Goal: Check status: Check status

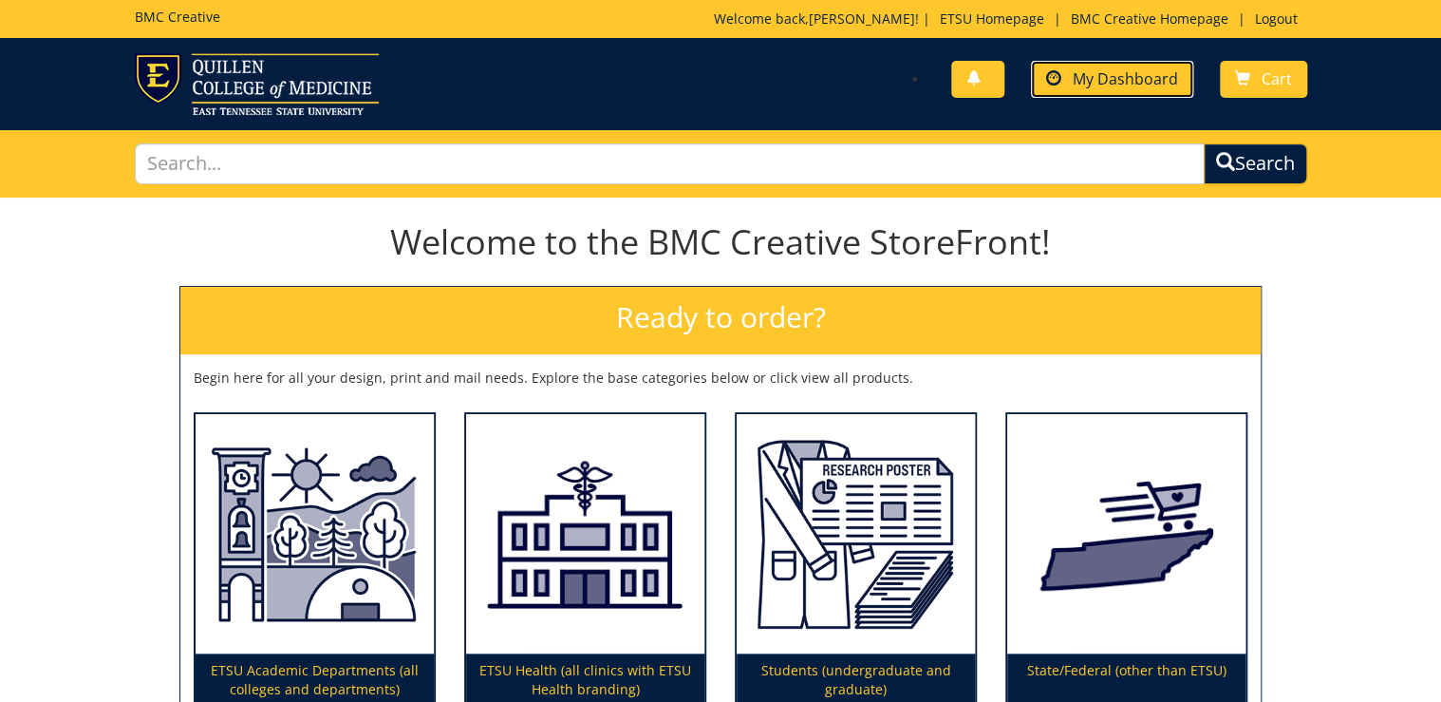
click at [1087, 81] on span "My Dashboard" at bounding box center [1125, 78] width 105 height 21
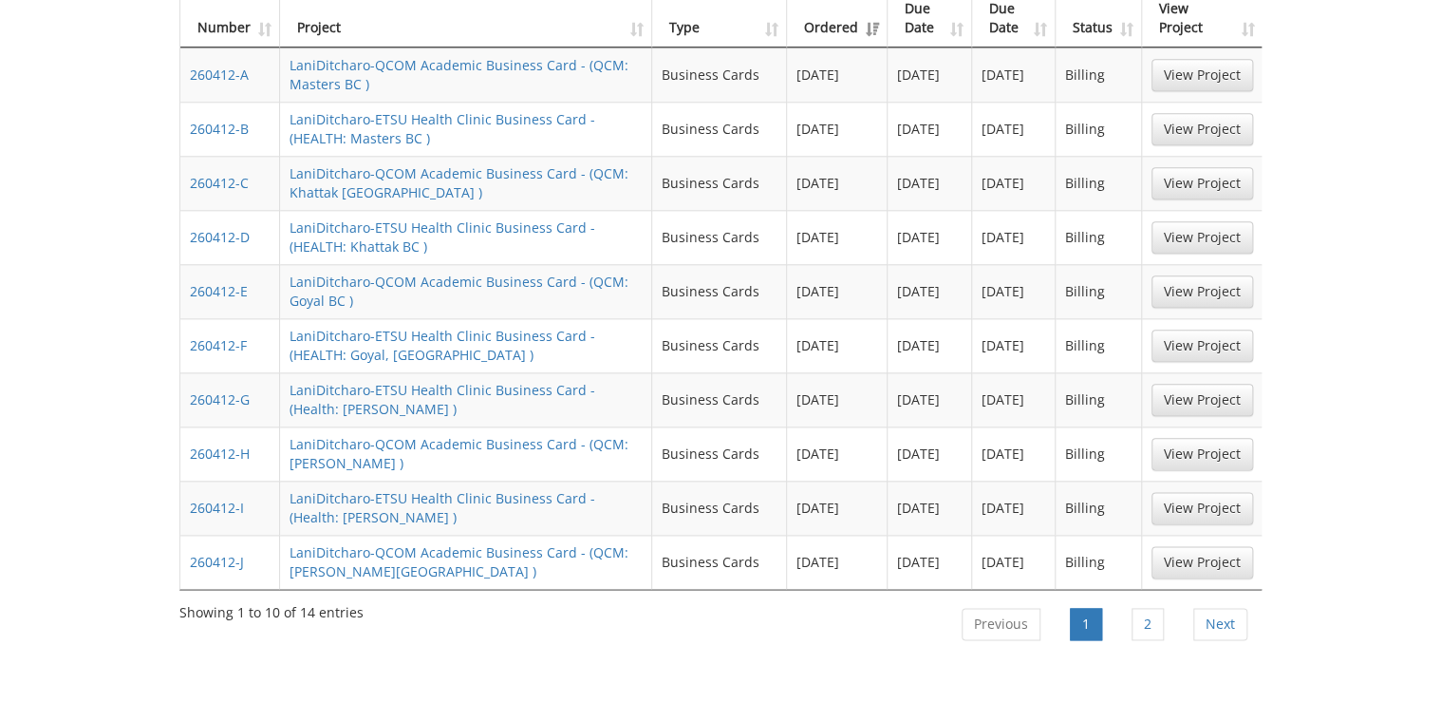
scroll to position [1064, 0]
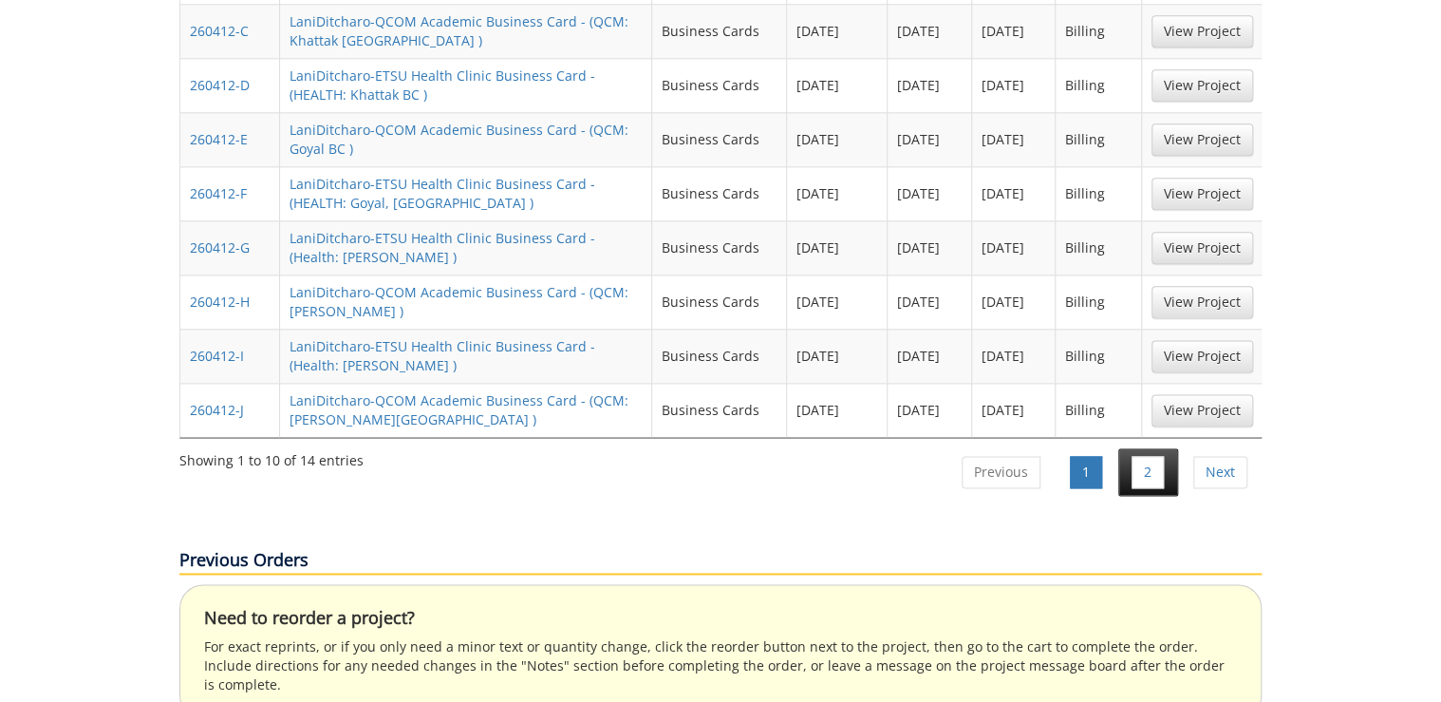
click at [1122, 448] on li "2" at bounding box center [1149, 471] width 60 height 47
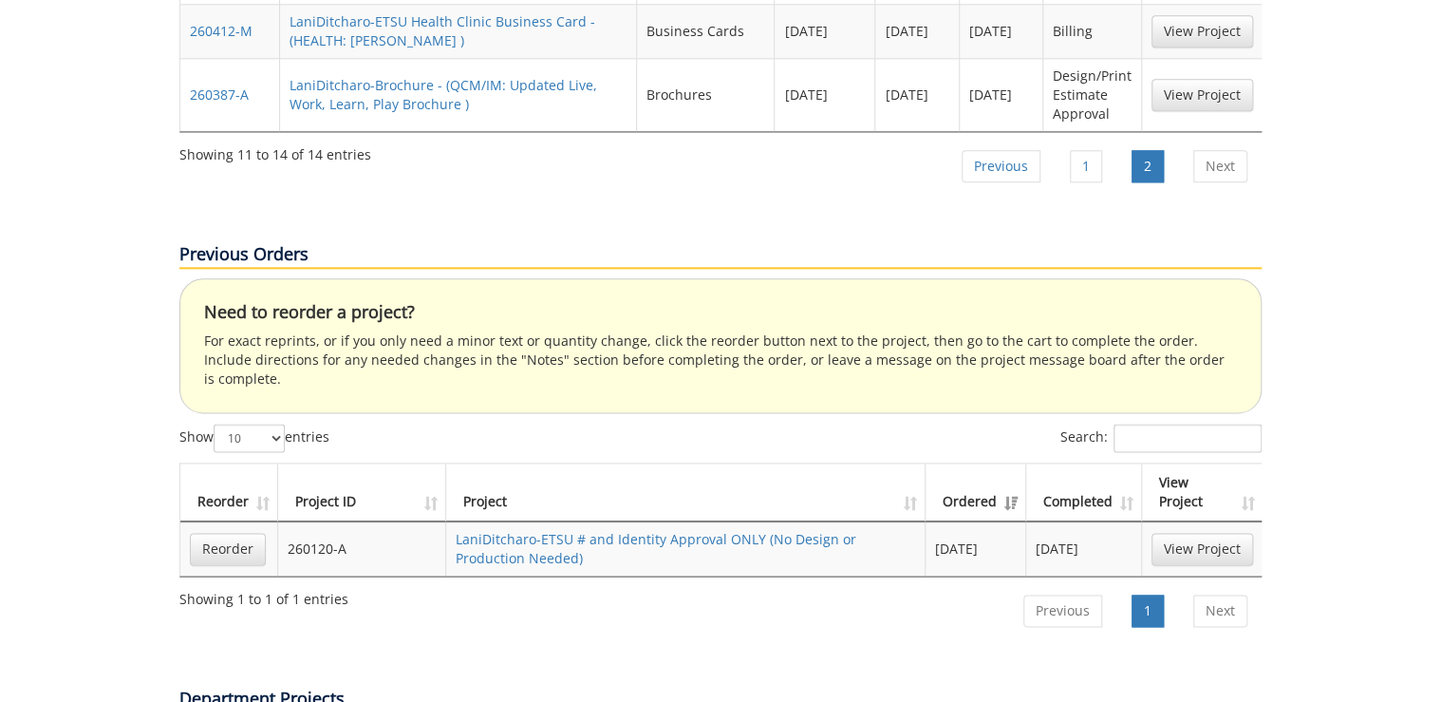
scroll to position [684, 0]
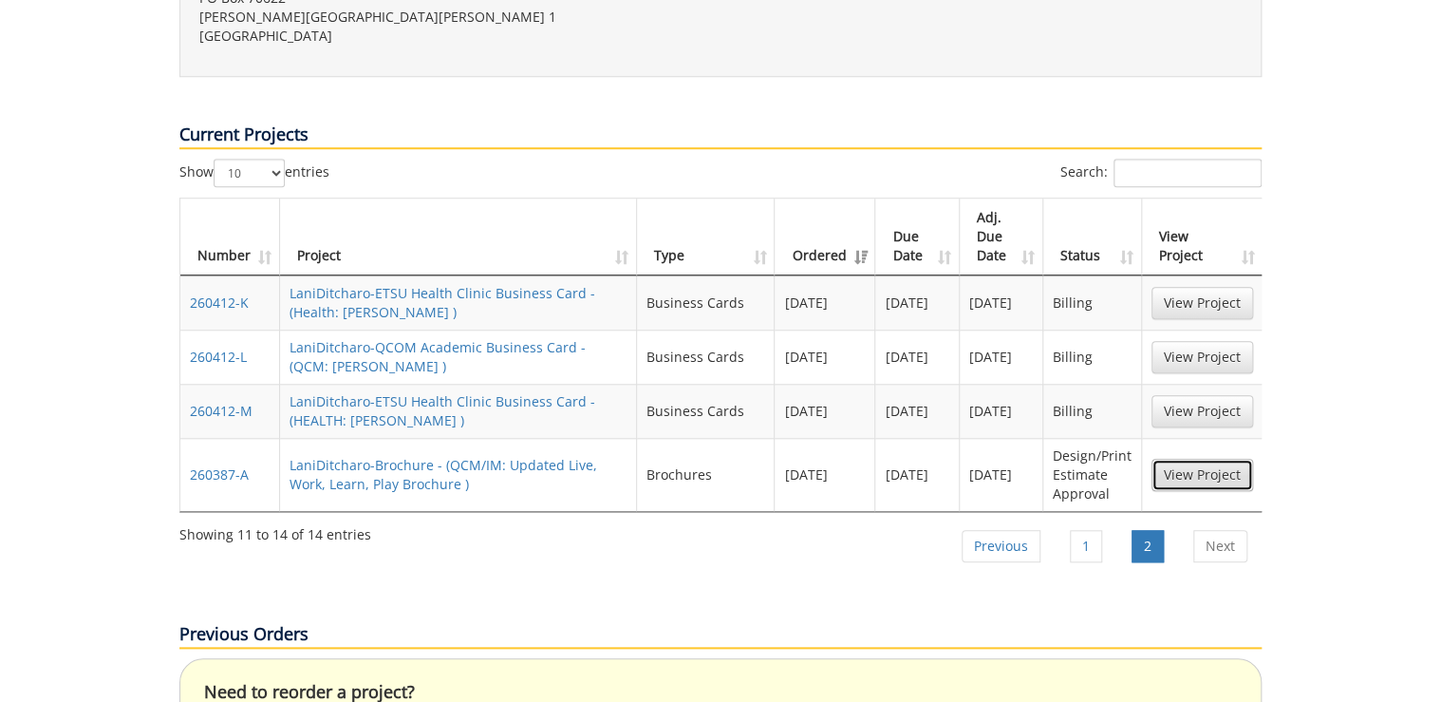
click at [1182, 459] on link "View Project" at bounding box center [1203, 475] width 102 height 32
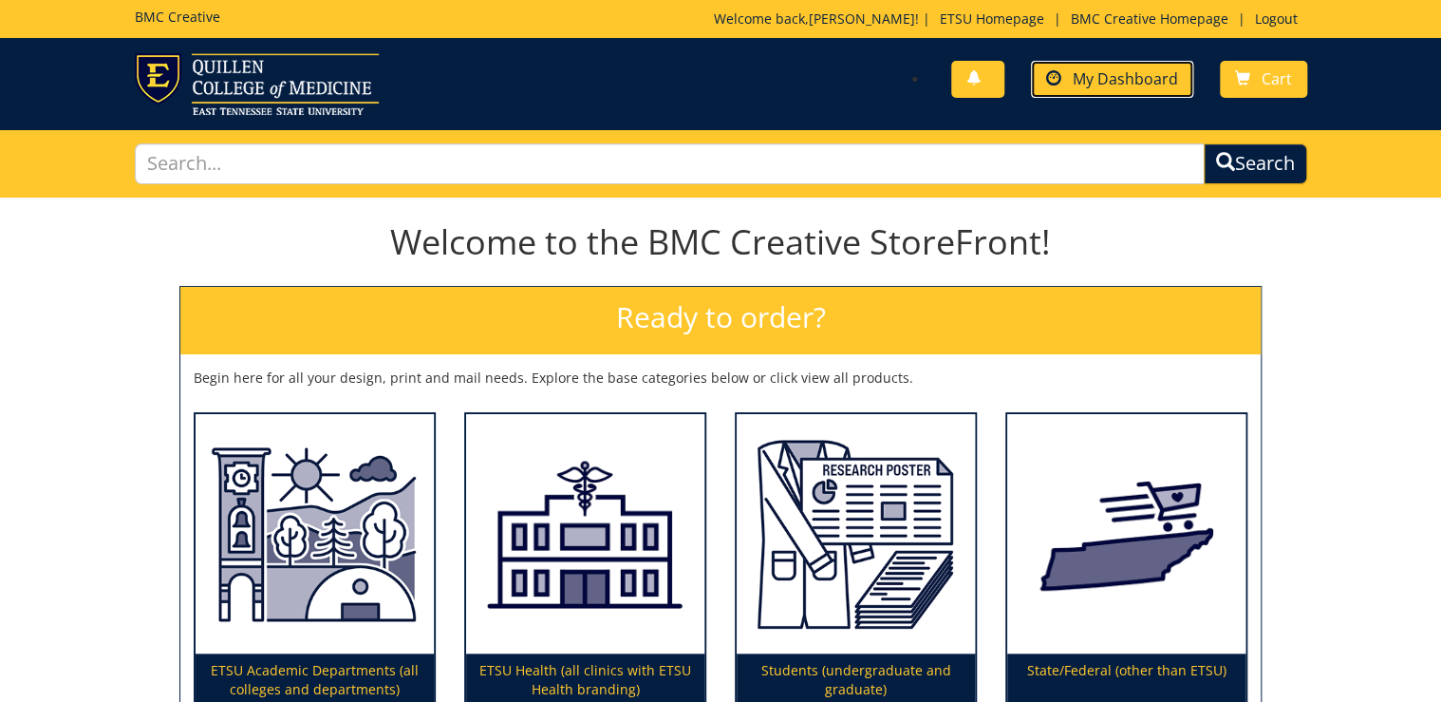
click at [1124, 84] on span "My Dashboard" at bounding box center [1125, 78] width 105 height 21
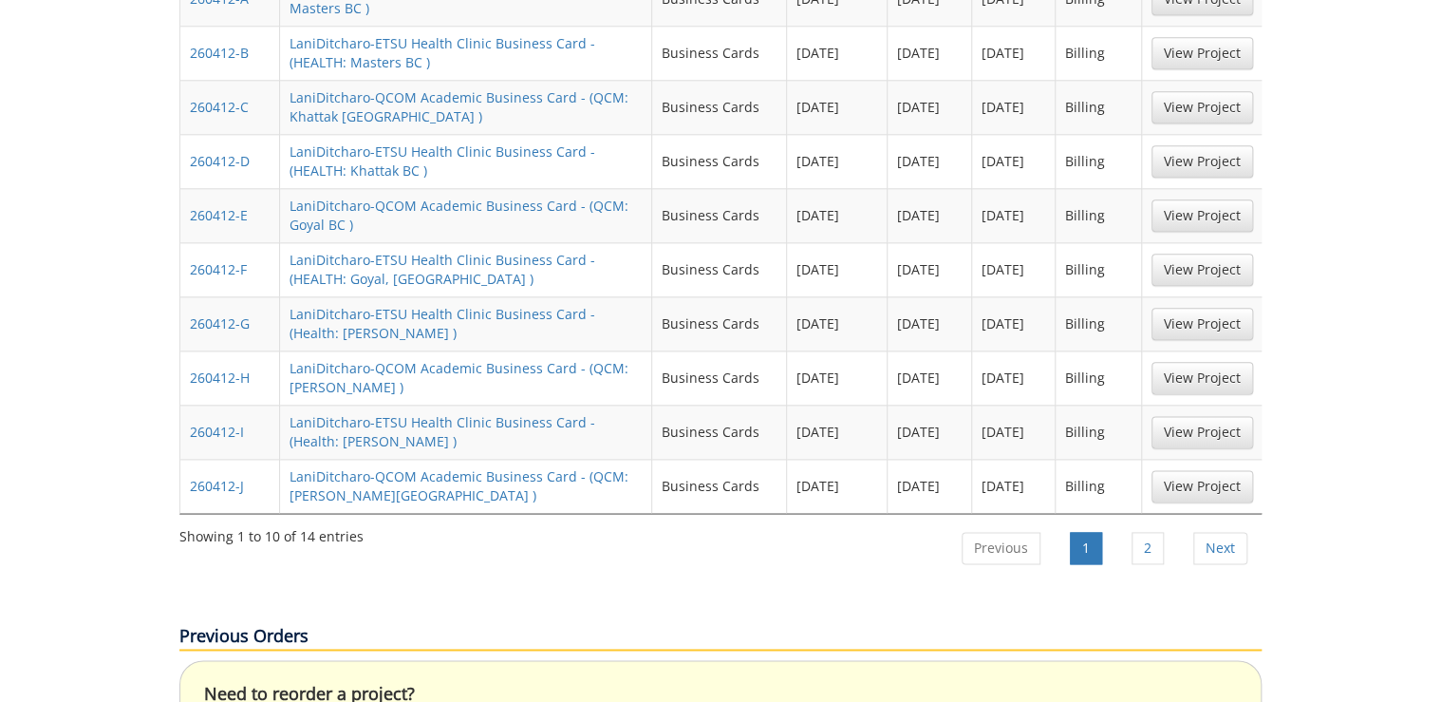
scroll to position [1064, 0]
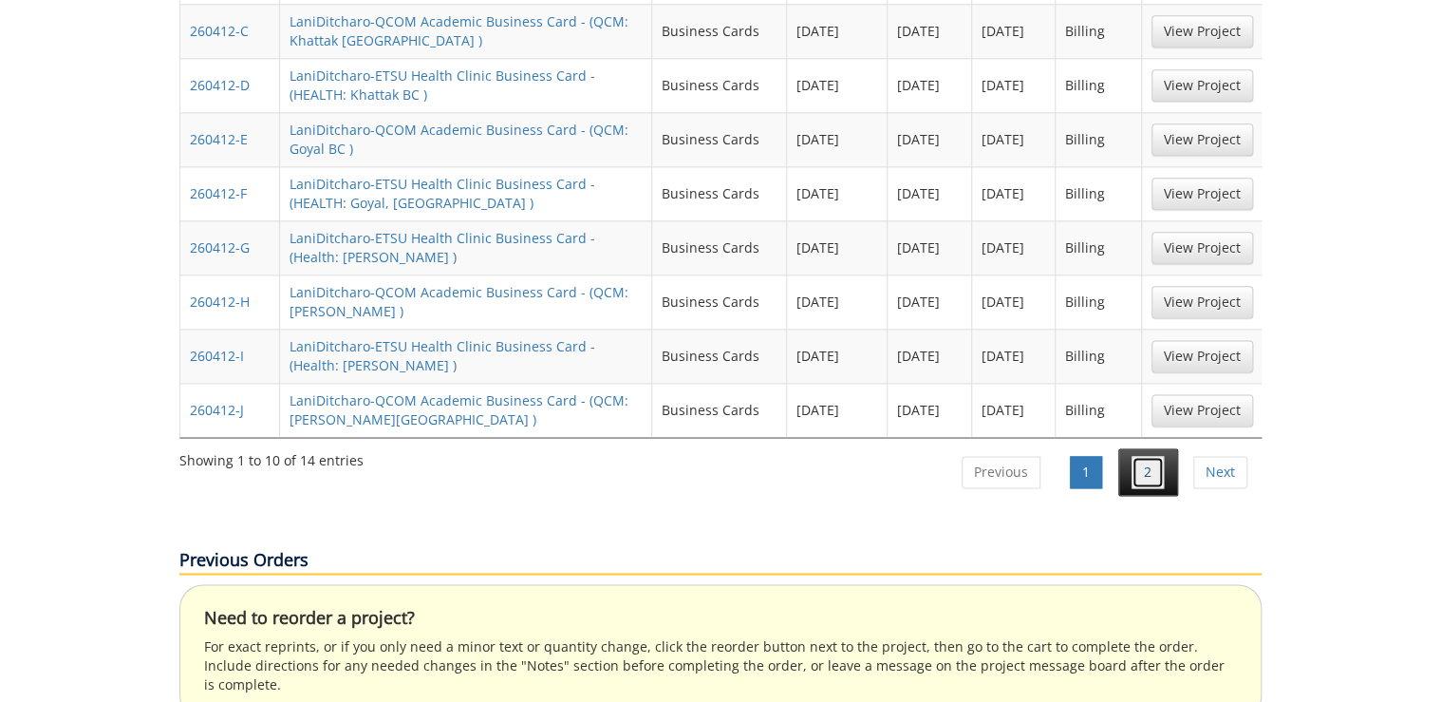
click at [1155, 456] on link "2" at bounding box center [1148, 472] width 32 height 32
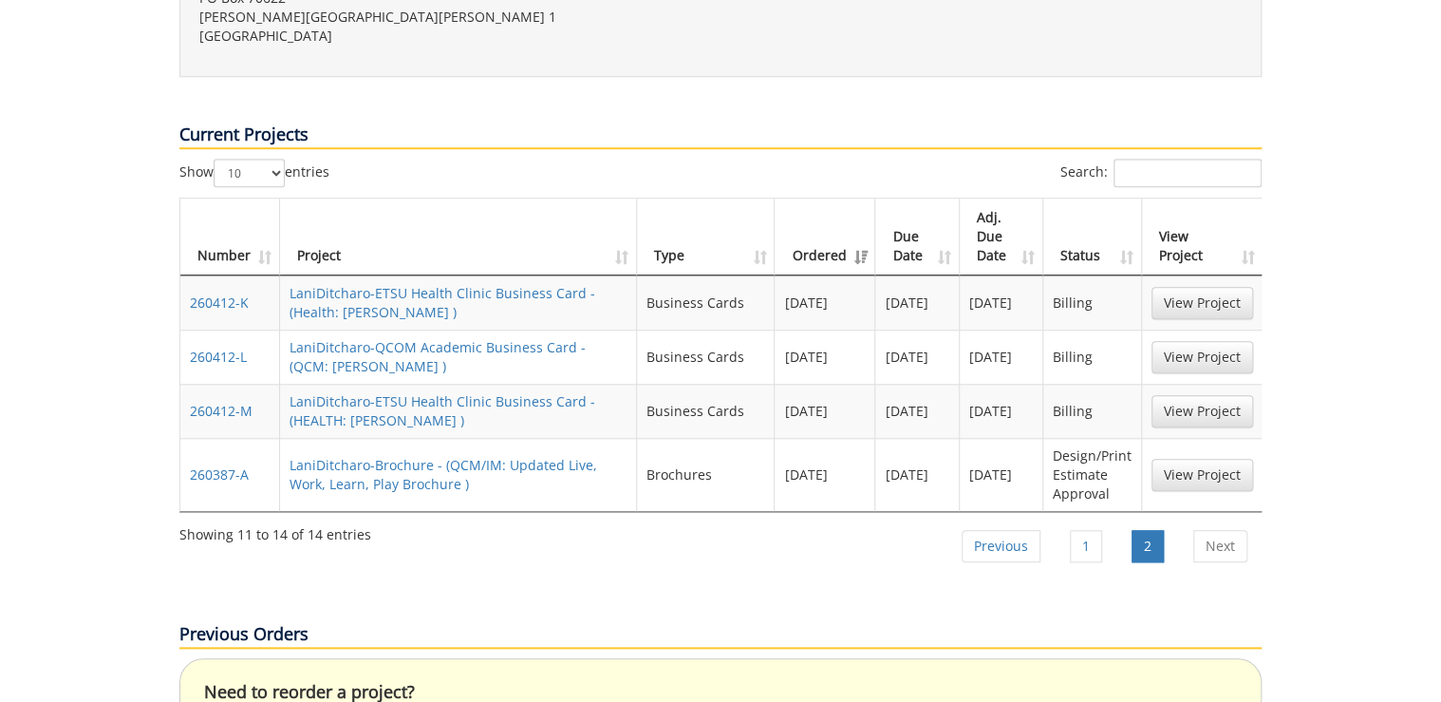
scroll to position [608, 0]
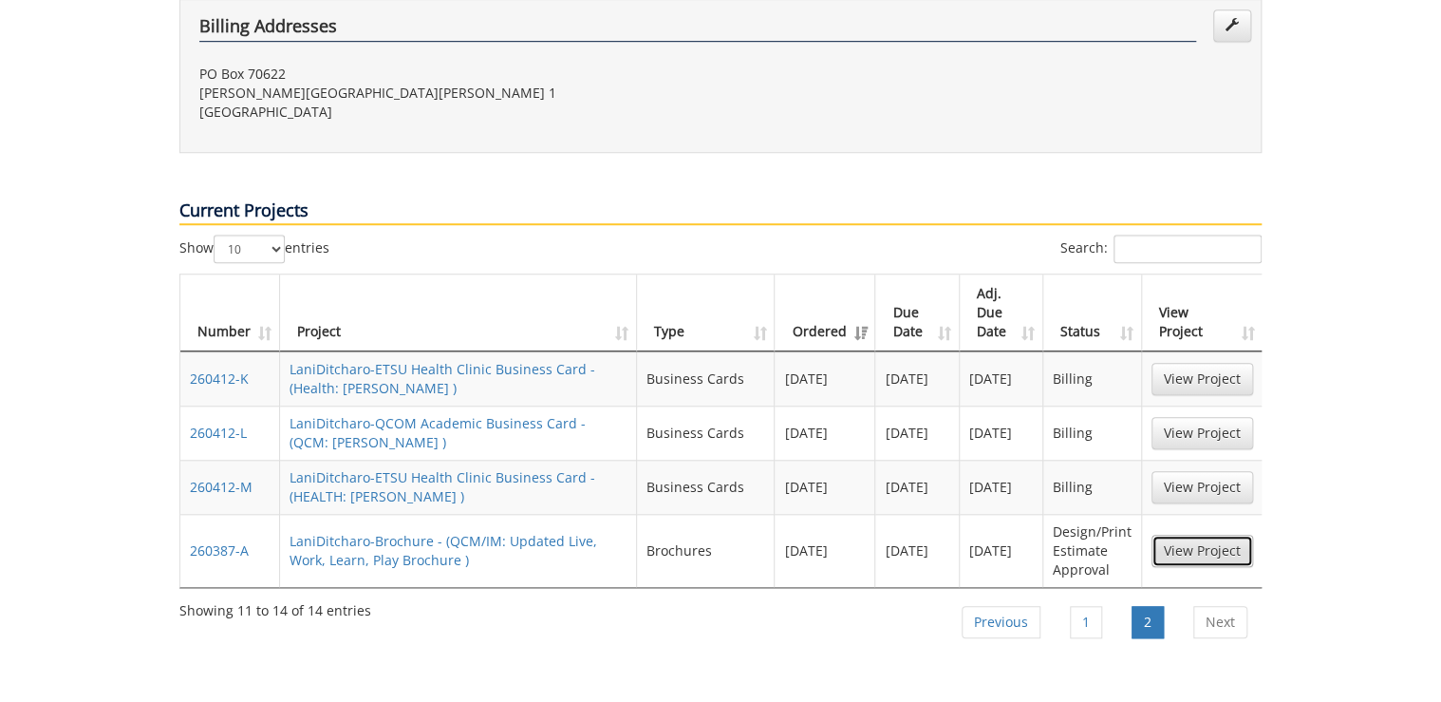
click at [1193, 535] on link "View Project" at bounding box center [1203, 551] width 102 height 32
click at [1202, 535] on link "View Project" at bounding box center [1203, 551] width 102 height 32
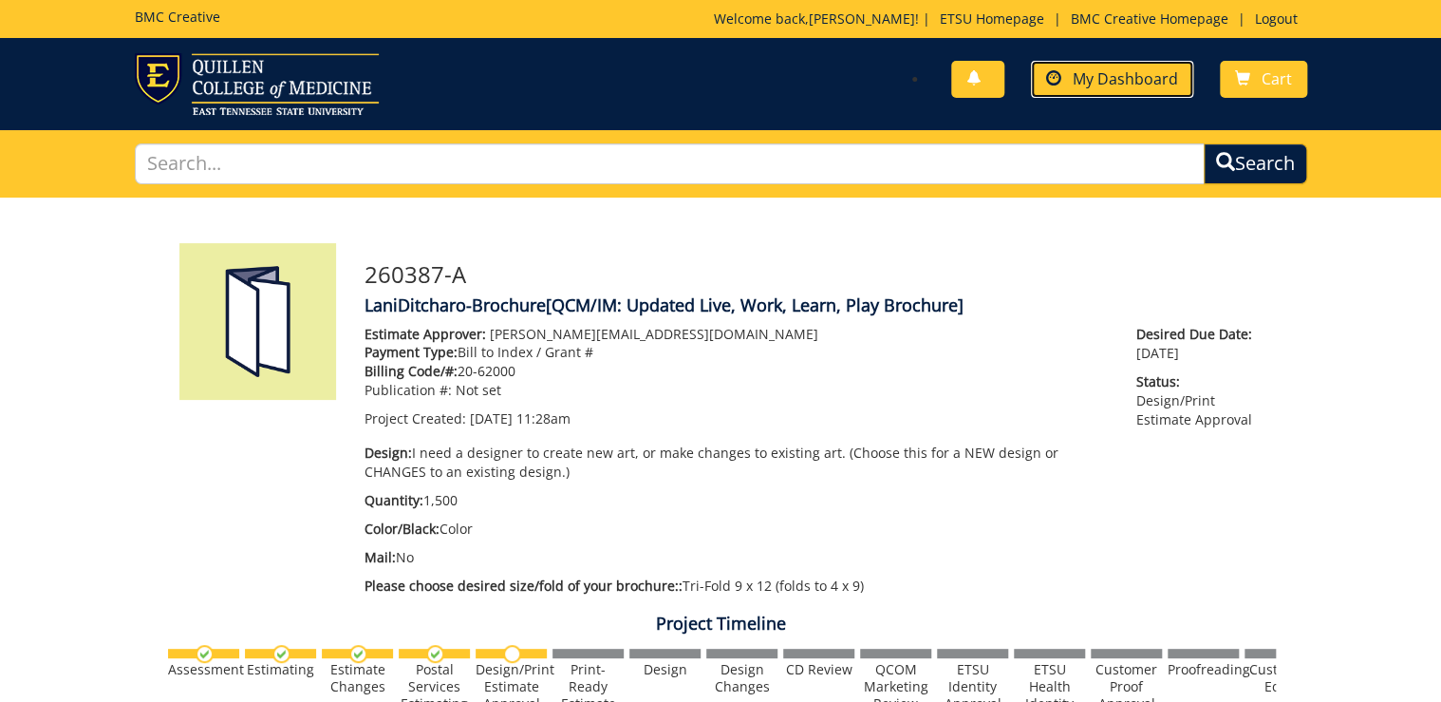
click at [1121, 87] on span "My Dashboard" at bounding box center [1125, 78] width 105 height 21
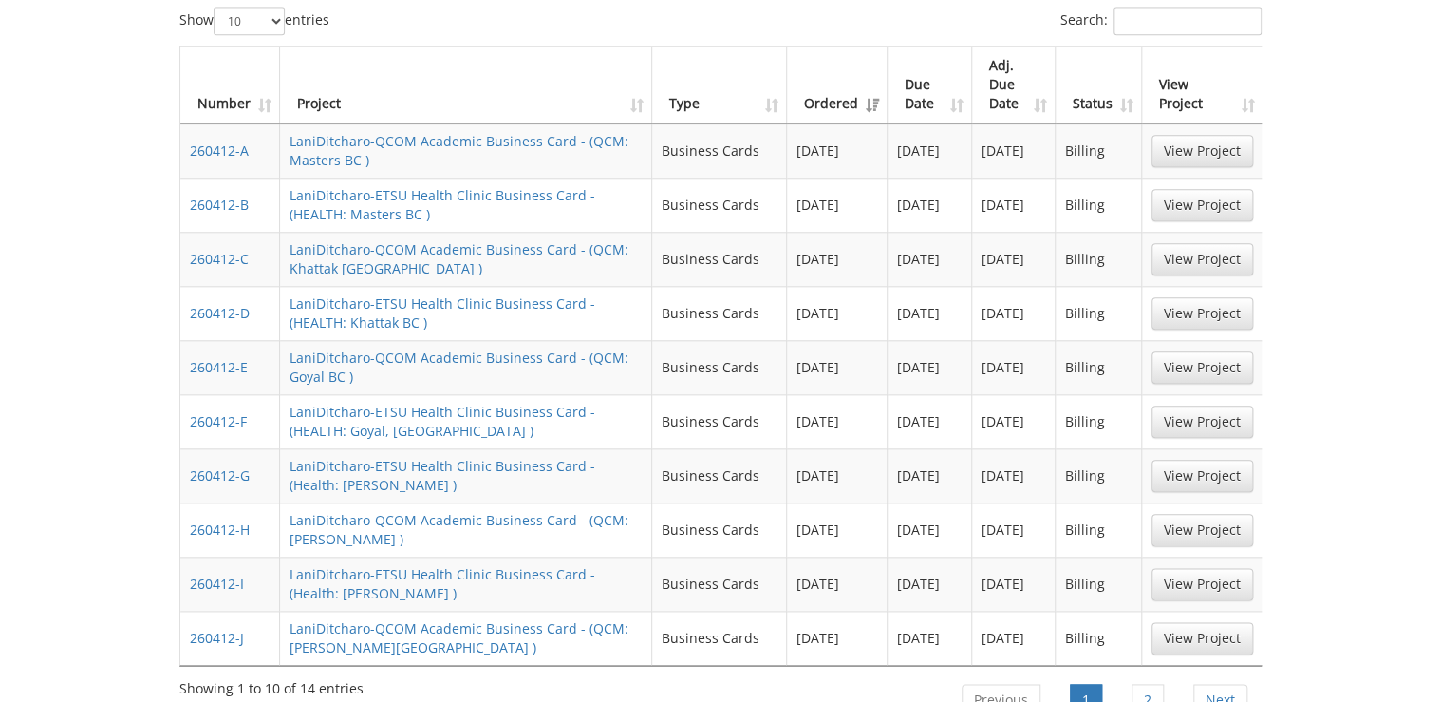
scroll to position [912, 0]
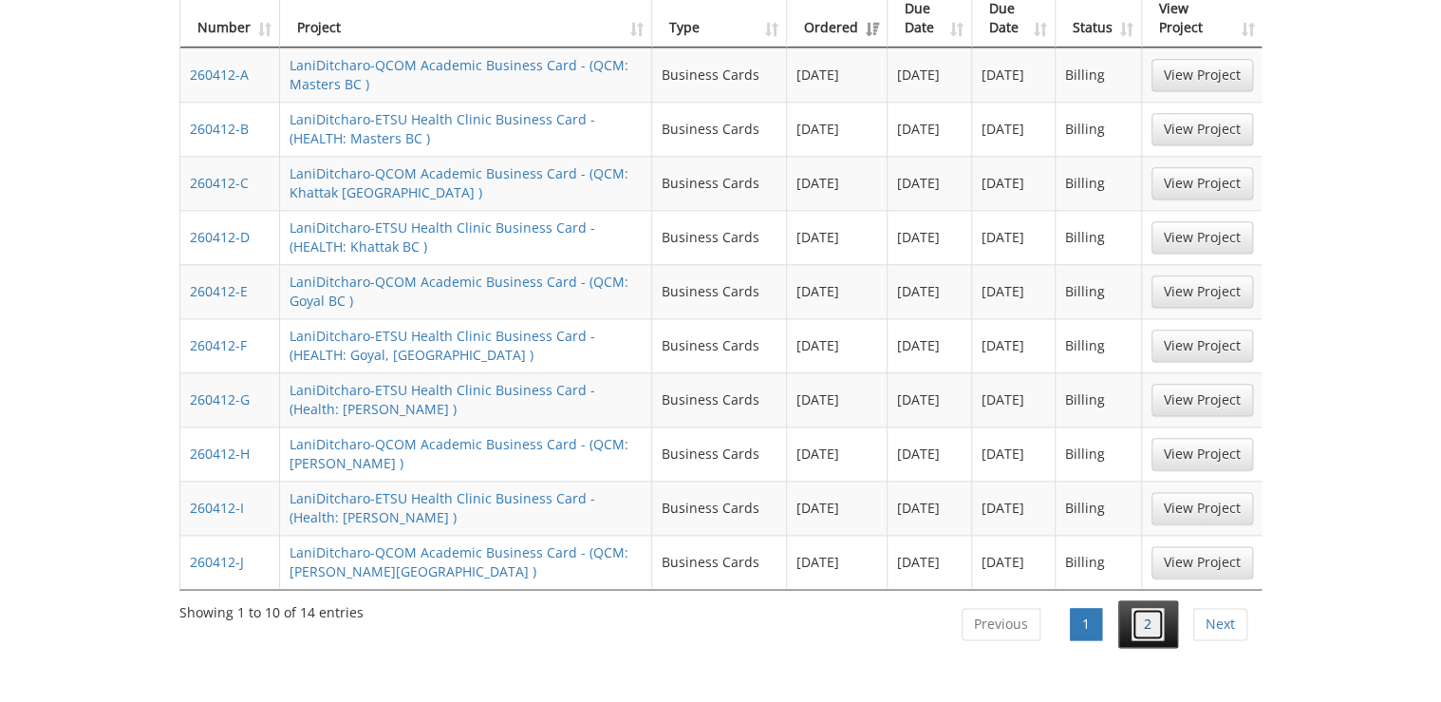
click at [1159, 608] on link "2" at bounding box center [1148, 624] width 32 height 32
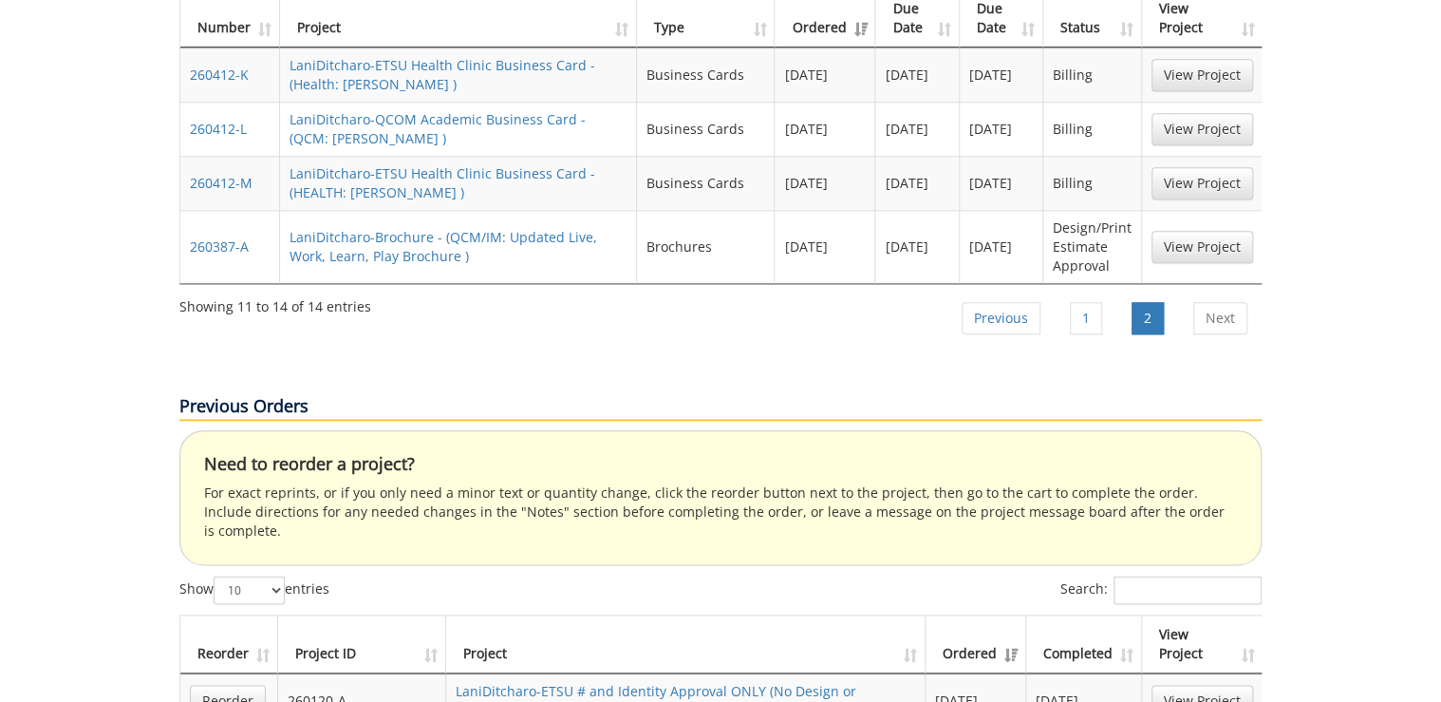
scroll to position [608, 0]
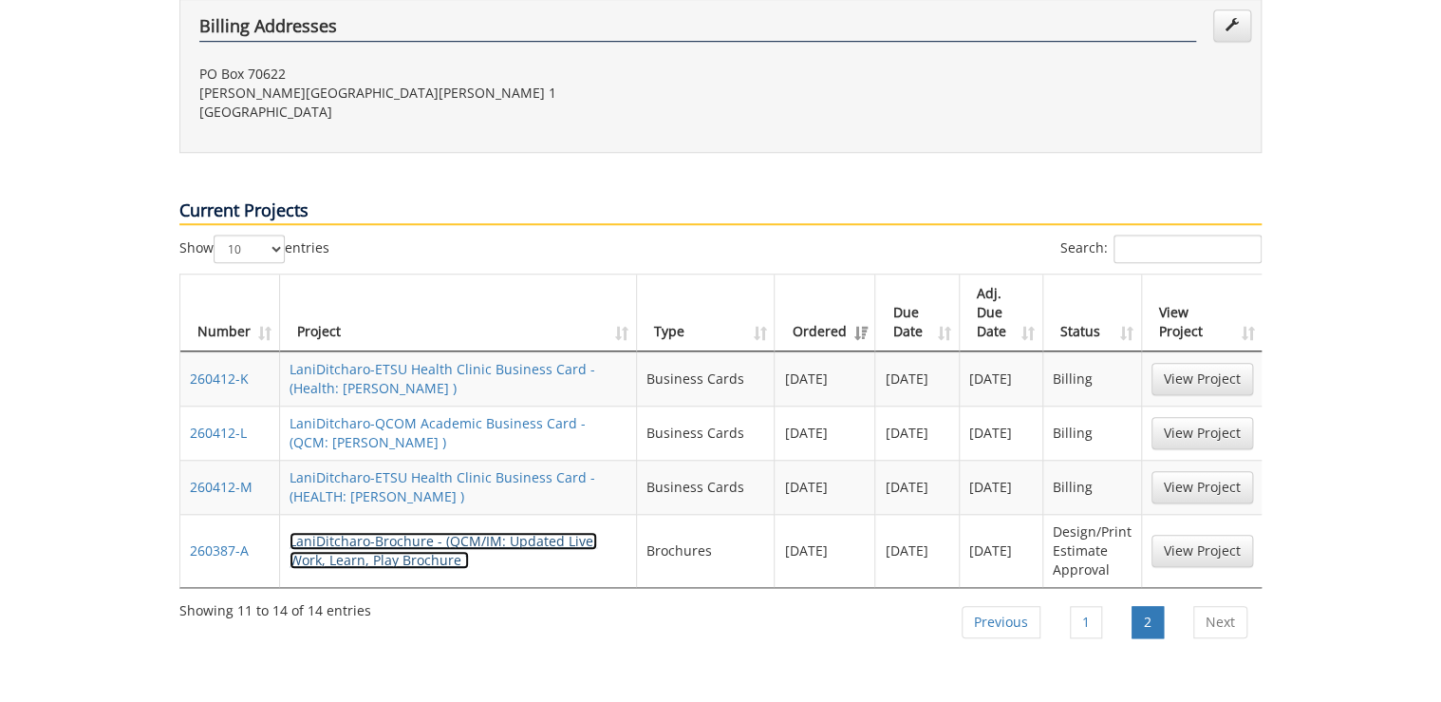
click at [455, 532] on link "LaniDitcharo-Brochure - (QCM/IM: Updated Live, Work, Learn, Play Brochure )" at bounding box center [444, 550] width 308 height 37
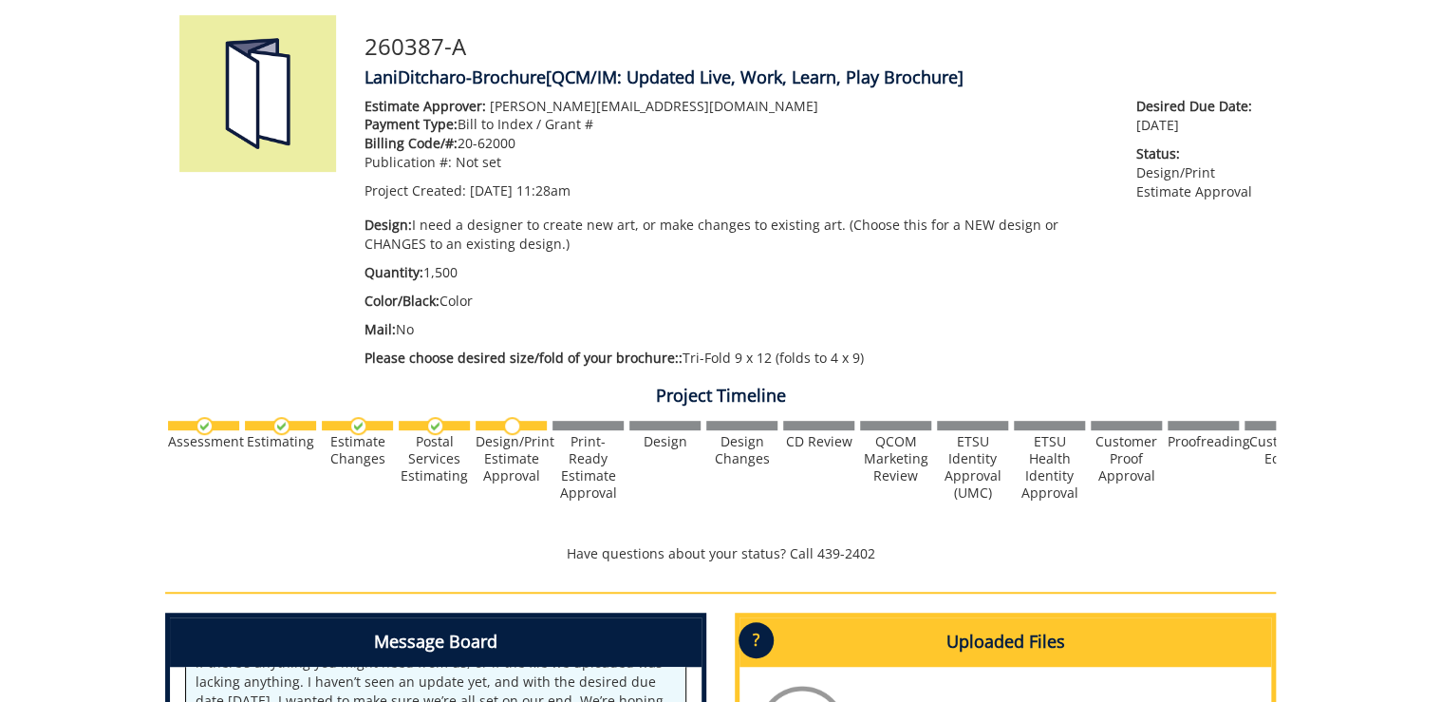
scroll to position [152, 0]
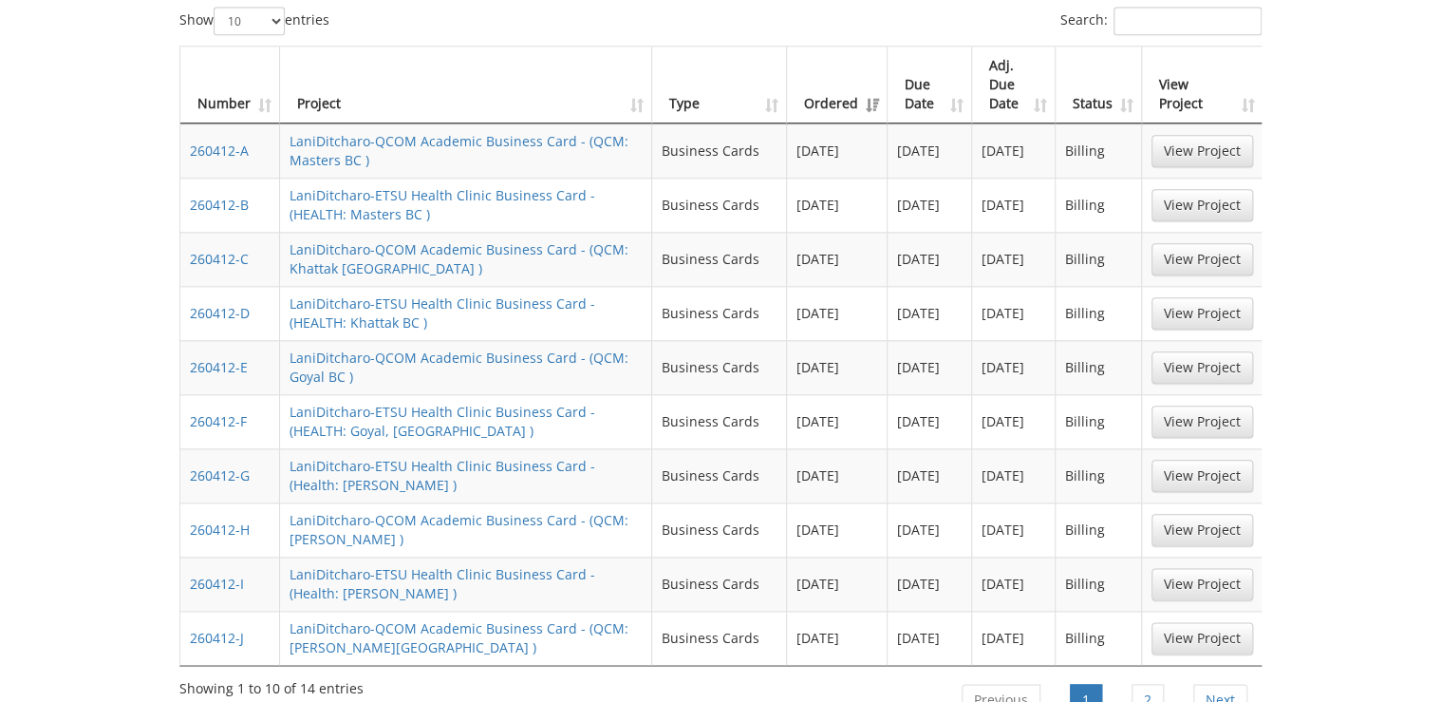
scroll to position [988, 0]
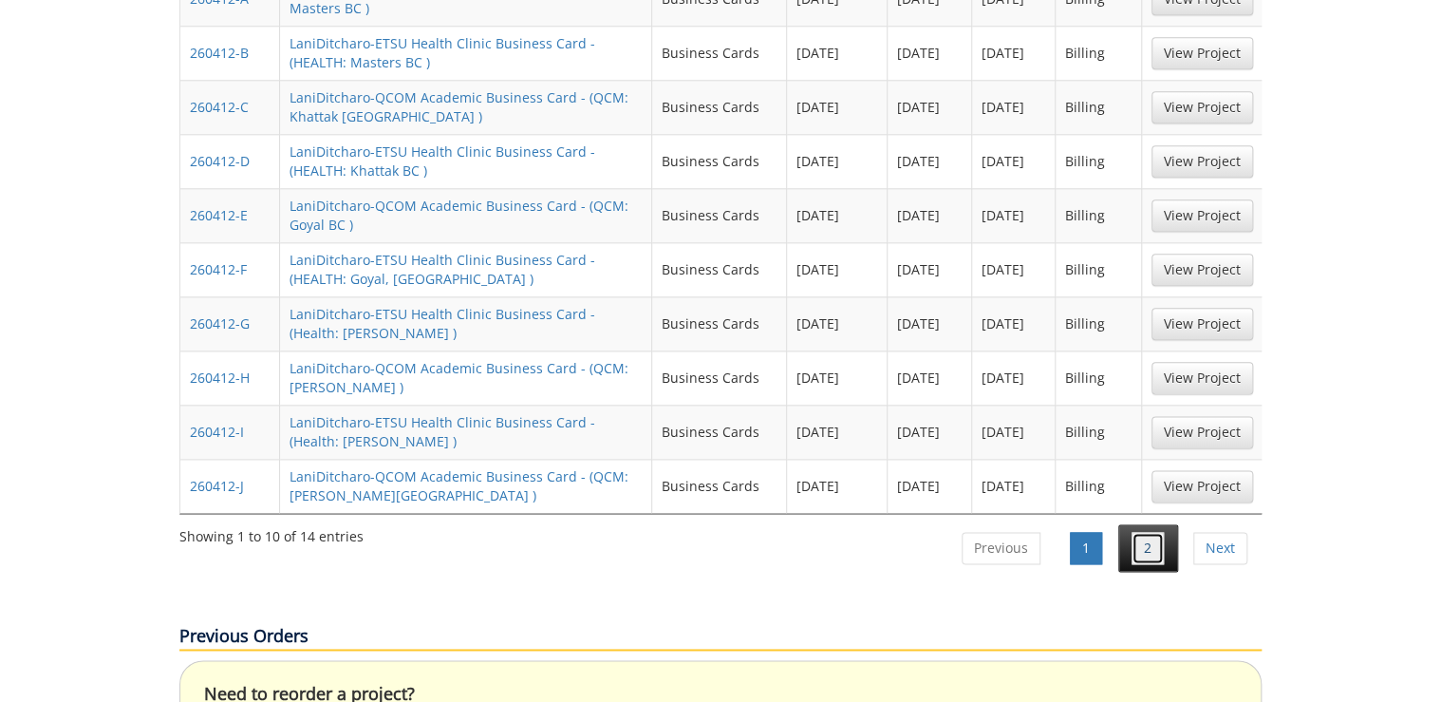
click at [1147, 532] on link "2" at bounding box center [1148, 548] width 32 height 32
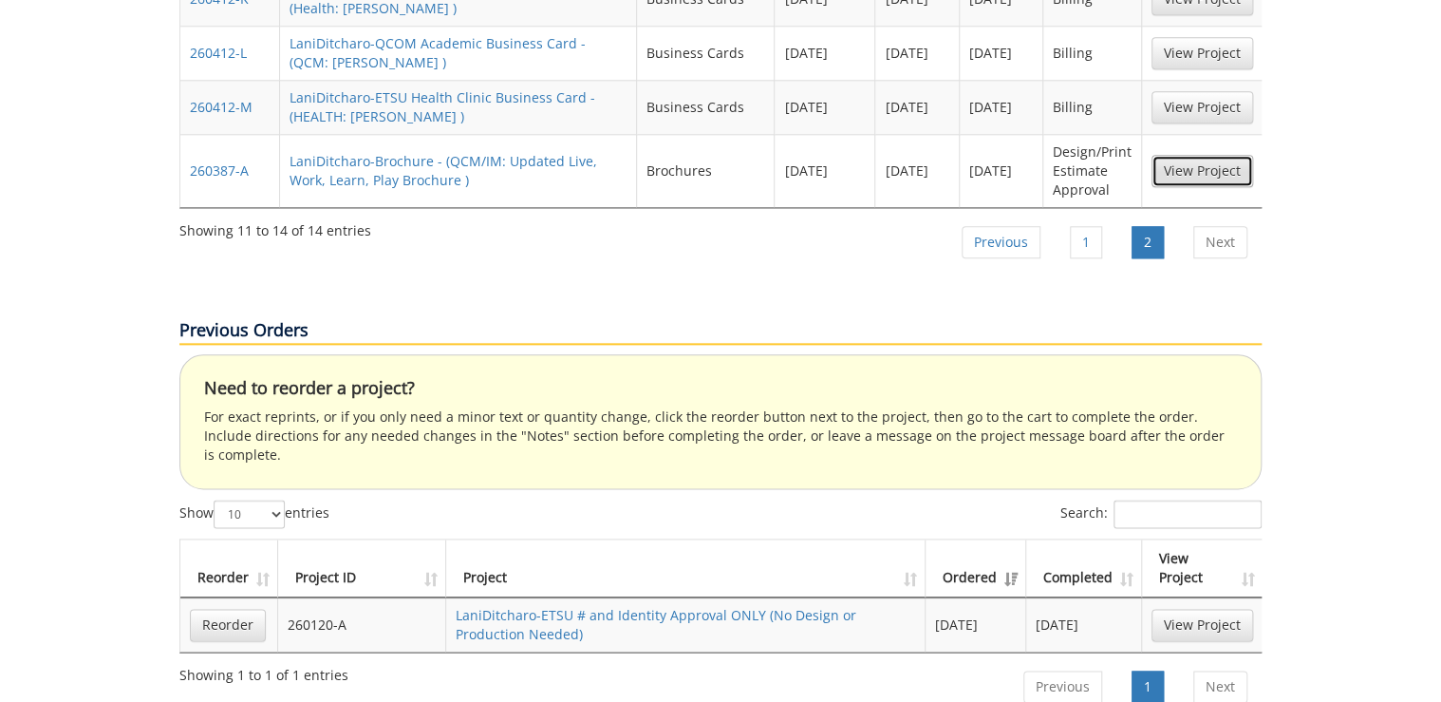
click at [1207, 155] on link "View Project" at bounding box center [1203, 171] width 102 height 32
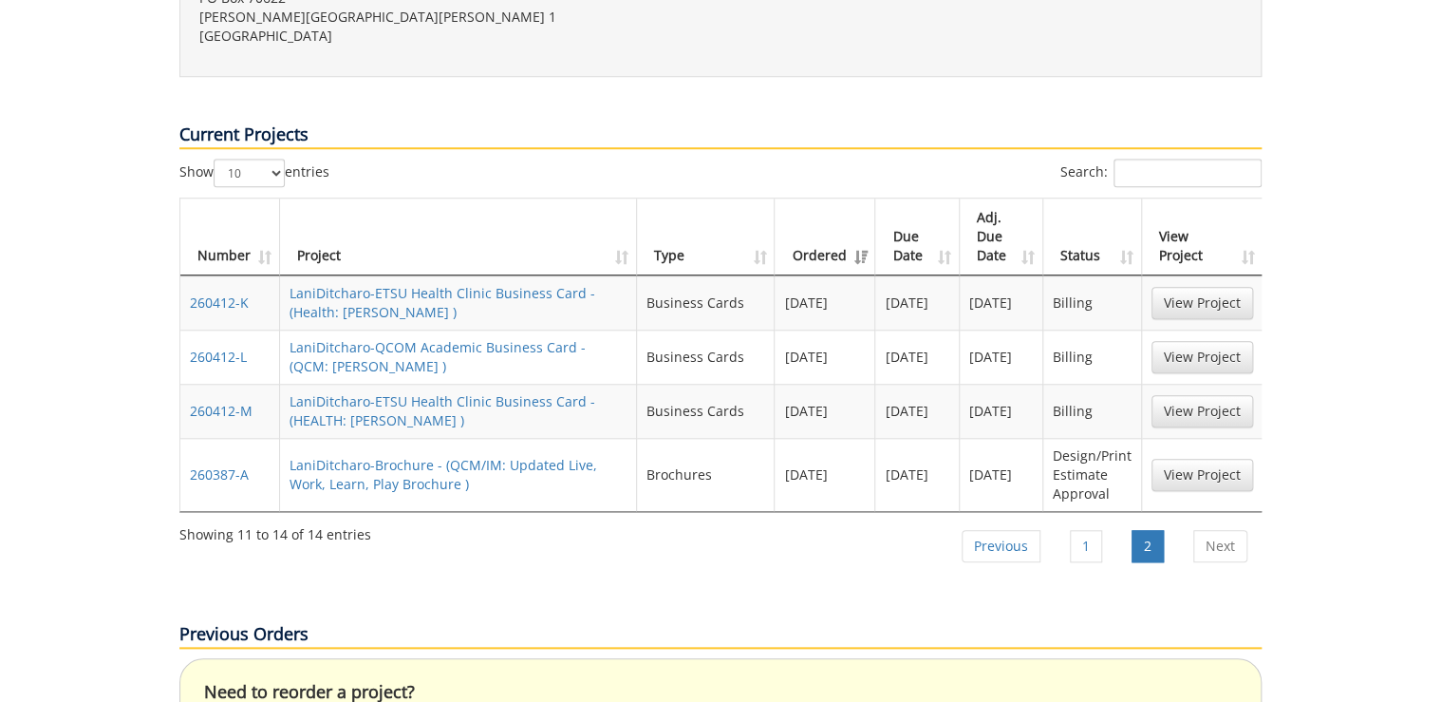
scroll to position [608, 0]
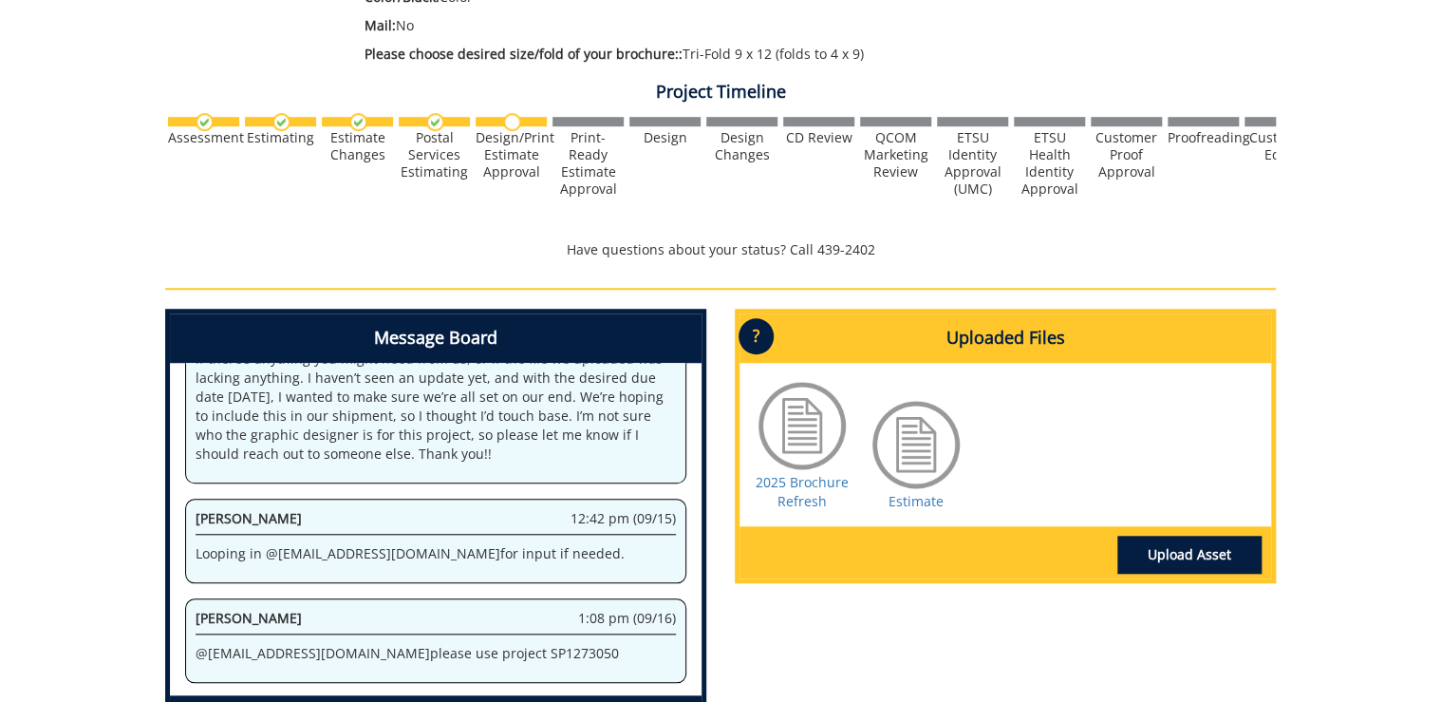
scroll to position [608, 0]
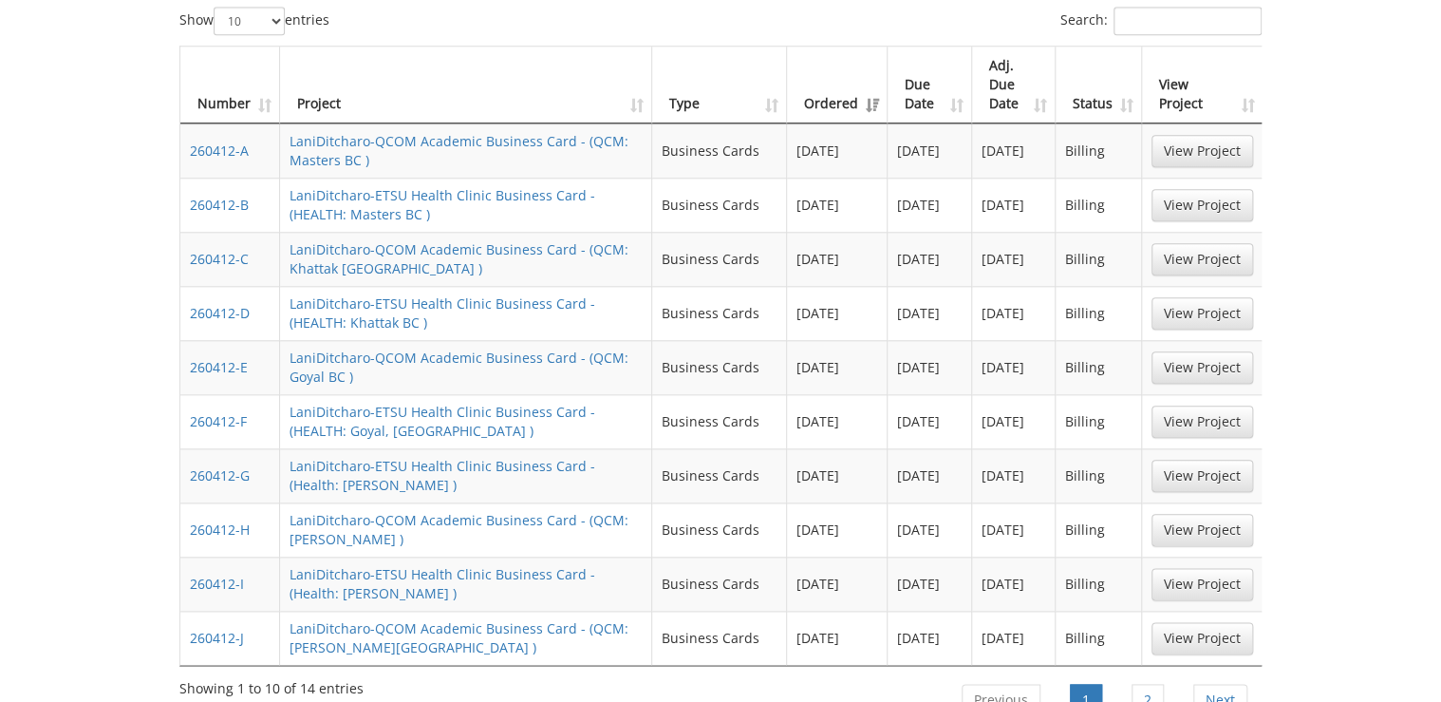
scroll to position [988, 0]
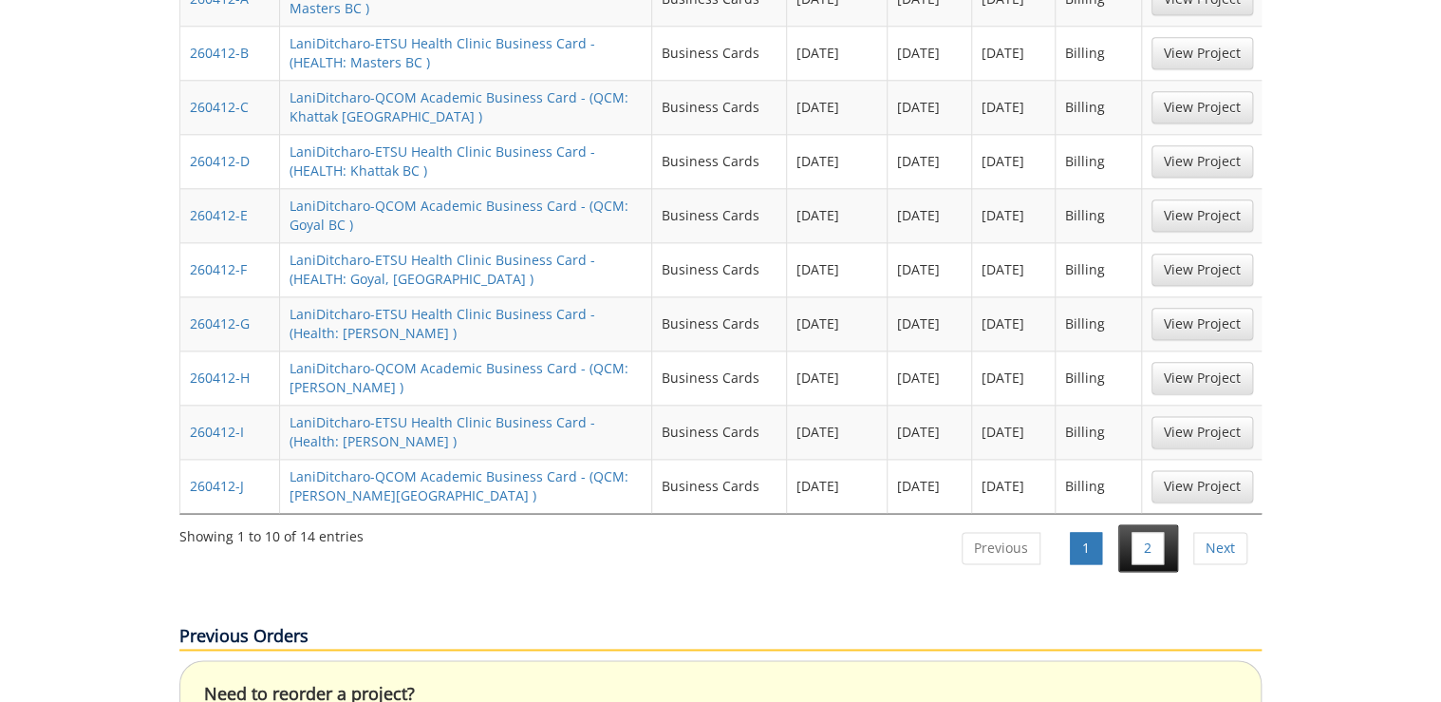
click at [1167, 524] on li "2" at bounding box center [1149, 547] width 60 height 47
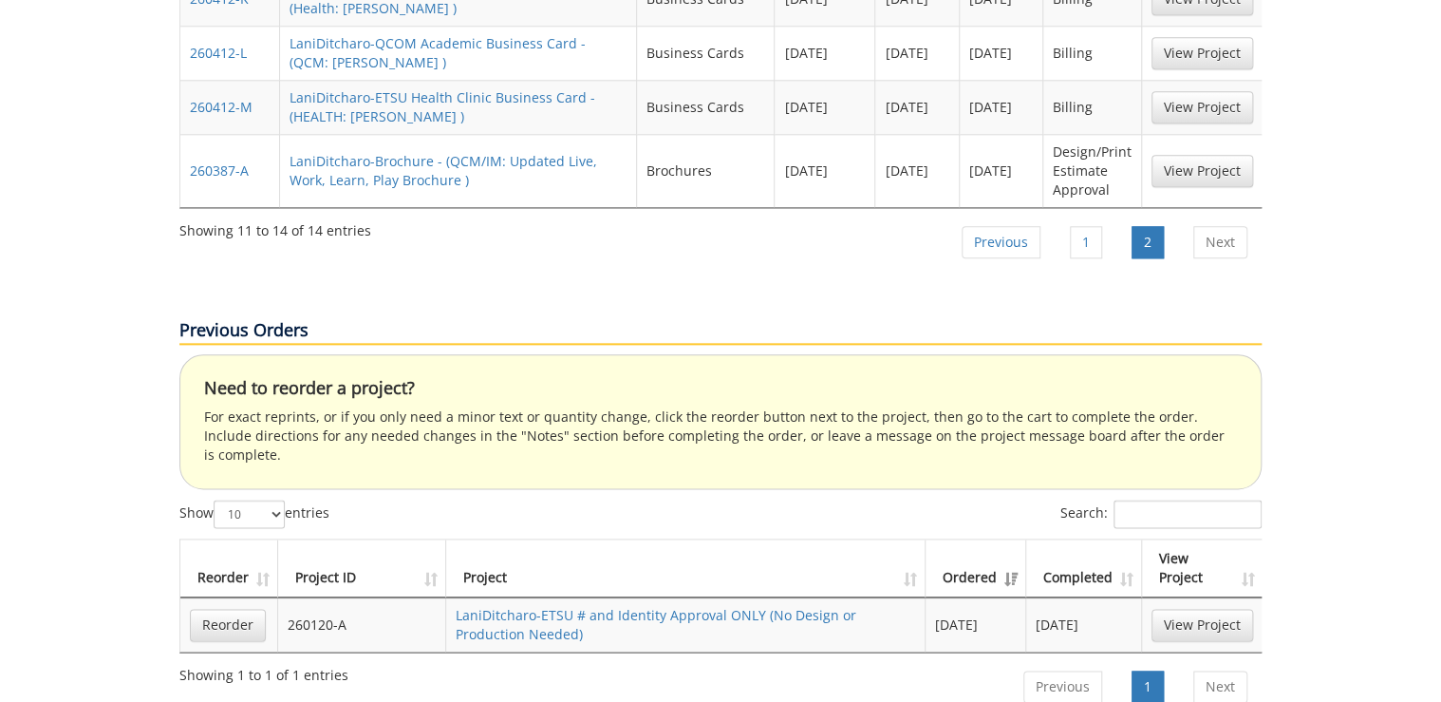
scroll to position [684, 0]
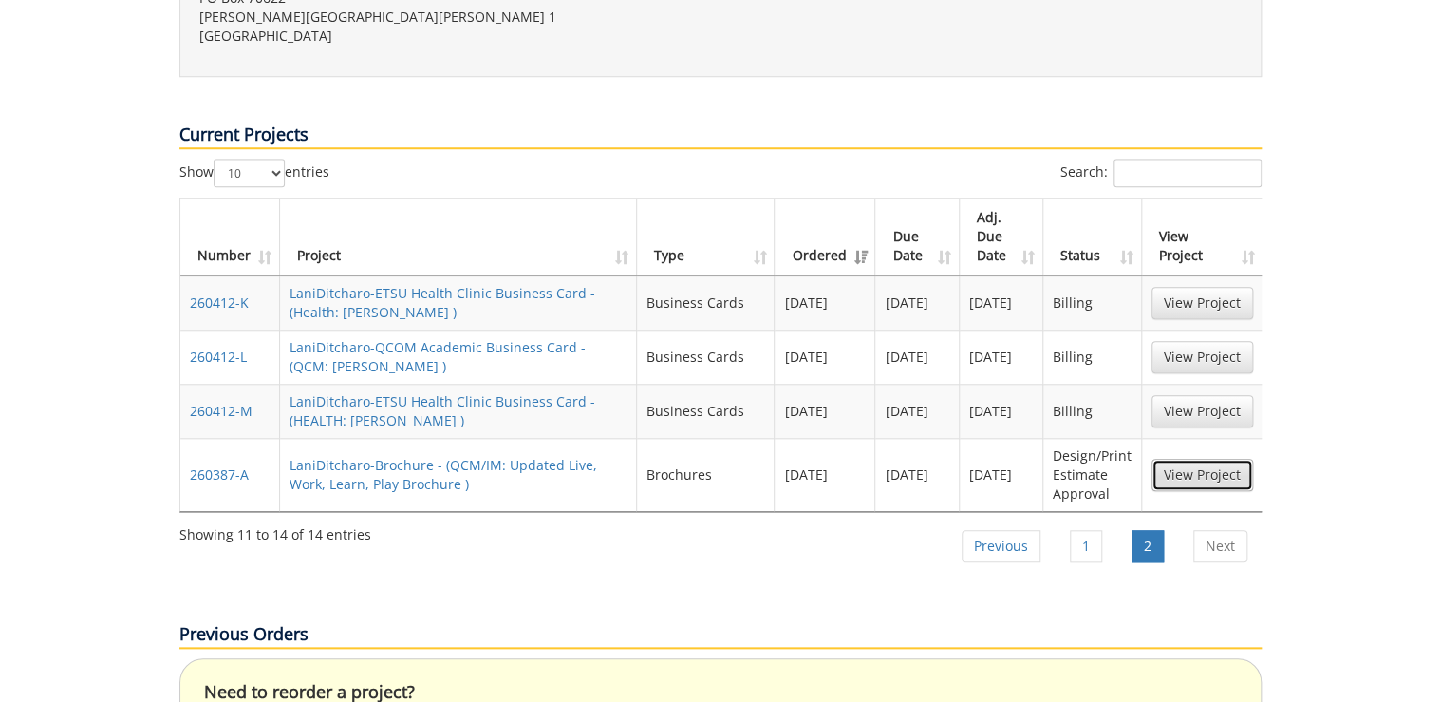
click at [1196, 459] on link "View Project" at bounding box center [1203, 475] width 102 height 32
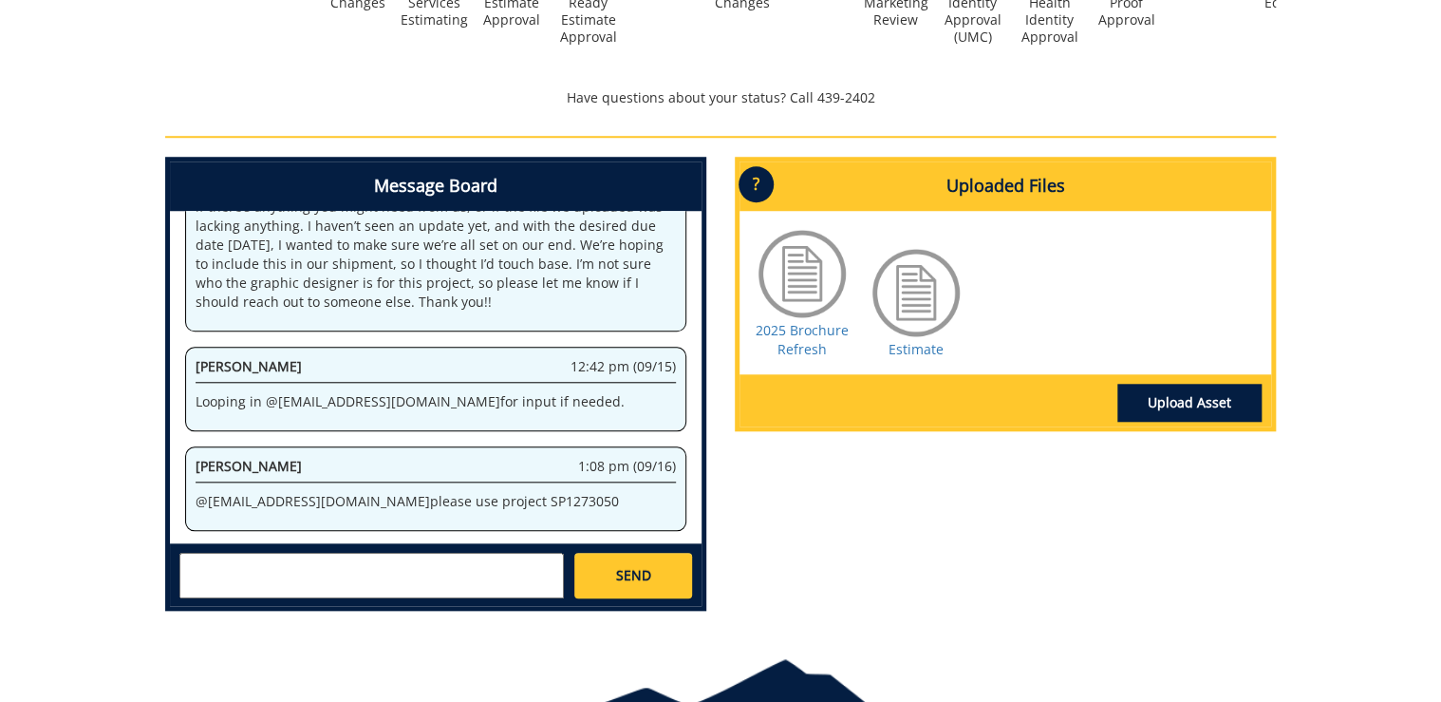
scroll to position [760, 0]
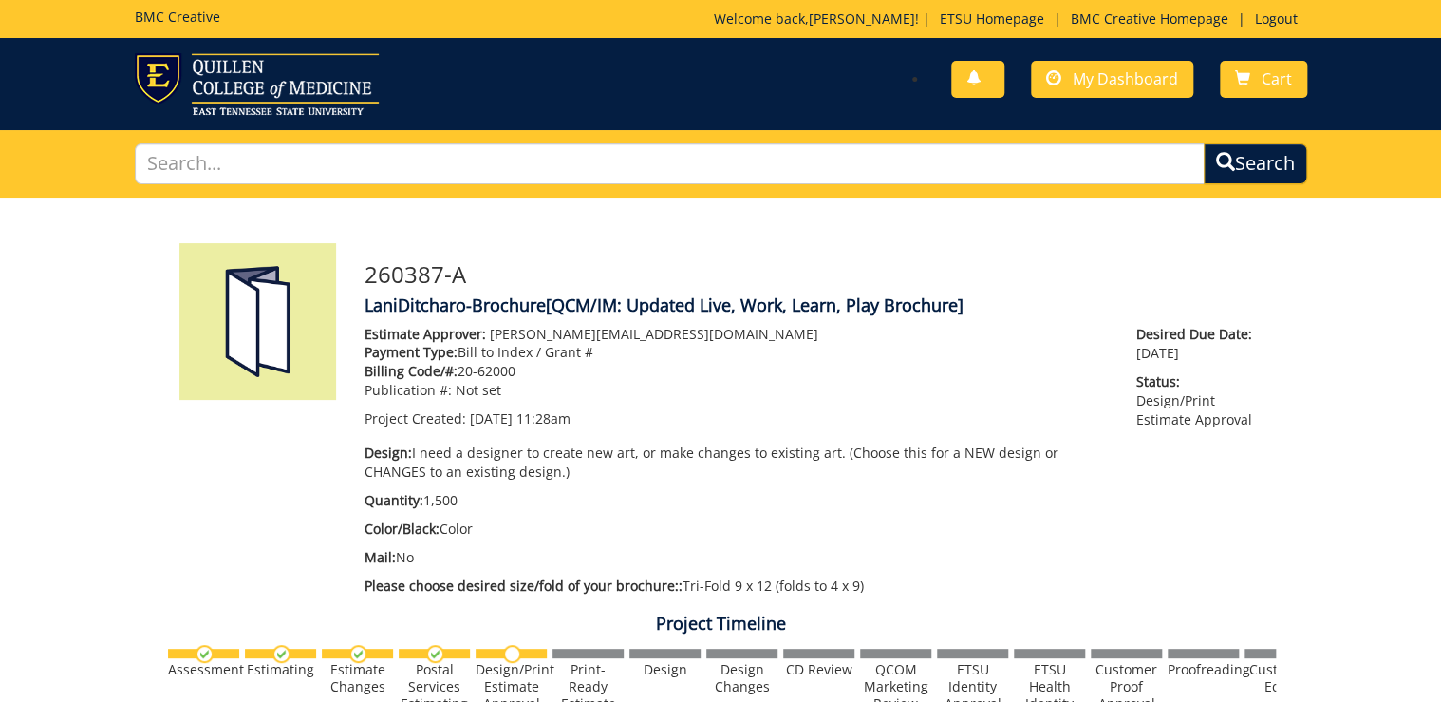
scroll to position [76, 0]
